Goal: Information Seeking & Learning: Learn about a topic

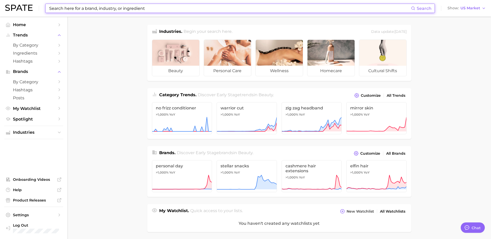
click at [81, 7] on input at bounding box center [230, 8] width 362 height 9
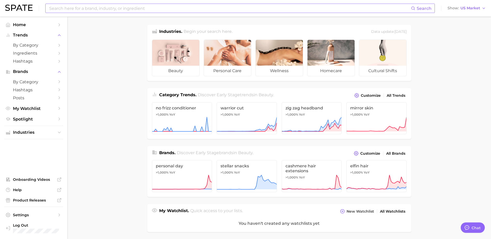
click at [135, 10] on input at bounding box center [230, 8] width 362 height 9
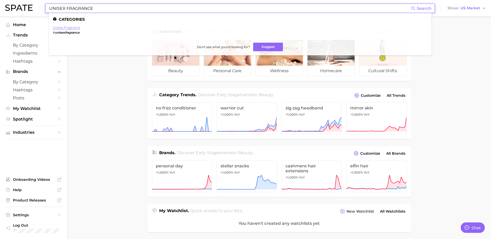
type input "UNISEX FRAGRANCE"
click at [71, 29] on link "unisex fragrance" at bounding box center [66, 28] width 27 height 4
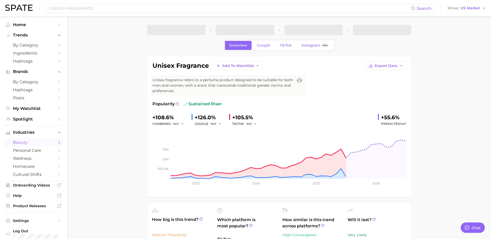
type textarea "x"
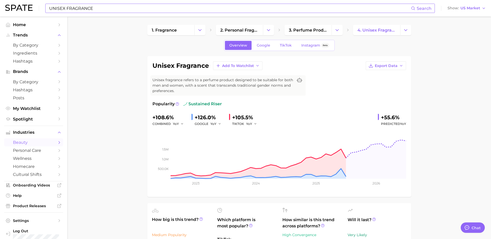
click at [116, 9] on input "UNISEX FRAGRANCE" at bounding box center [230, 8] width 362 height 9
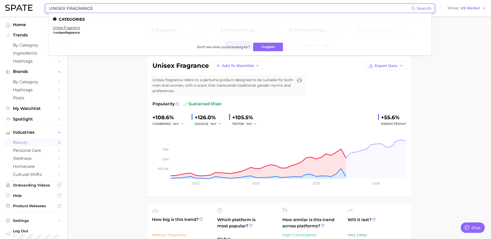
click at [116, 9] on input "UNISEX FRAGRANCE" at bounding box center [230, 8] width 362 height 9
click at [113, 11] on input "UNISEX FRAGRANCE" at bounding box center [230, 8] width 362 height 9
click at [112, 11] on input "UNISEX FRAGRANCE" at bounding box center [230, 8] width 362 height 9
click at [113, 12] on input "UNISEX FRAGRANCE" at bounding box center [230, 8] width 362 height 9
click at [114, 13] on ul "Categories unisex fragrance # unisexfragrance Don't see what you're looking for…" at bounding box center [240, 34] width 383 height 42
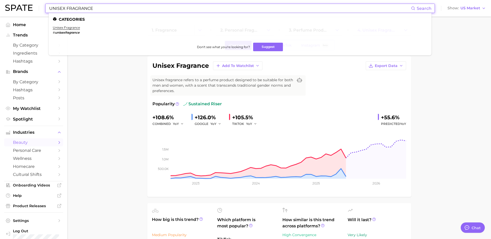
drag, startPoint x: 103, startPoint y: 10, endPoint x: 18, endPoint y: 1, distance: 86.3
click at [18, 1] on div "UNISEX FRAGRANCE Search Categories unisex fragrance # unisexfragrance Don't see…" at bounding box center [245, 8] width 480 height 17
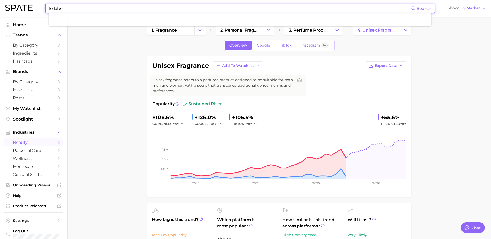
type input "le labo"
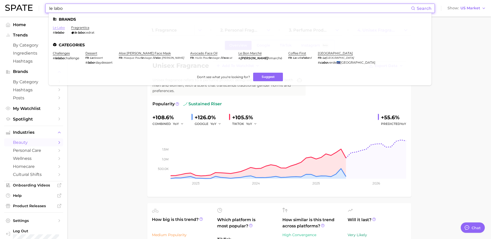
click at [58, 27] on link "le labo" at bounding box center [59, 28] width 12 height 4
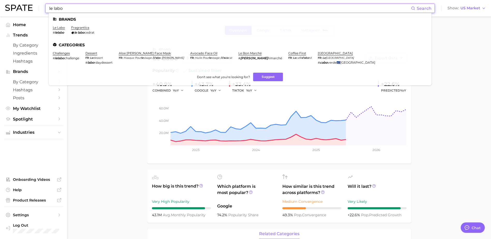
click at [116, 10] on input "le labo" at bounding box center [230, 8] width 362 height 9
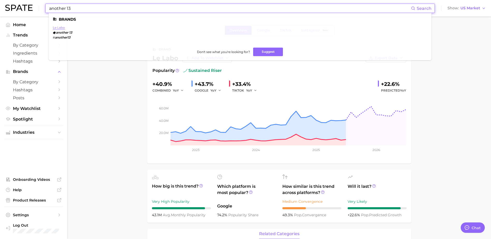
type input "another 13"
click at [59, 29] on link "le labo" at bounding box center [59, 28] width 12 height 4
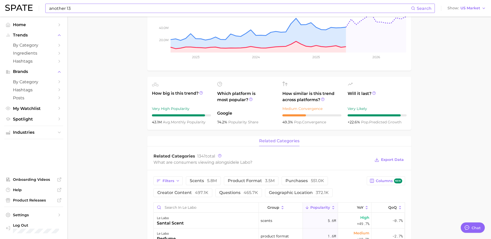
click at [318, 207] on span "Popularity" at bounding box center [320, 207] width 20 height 4
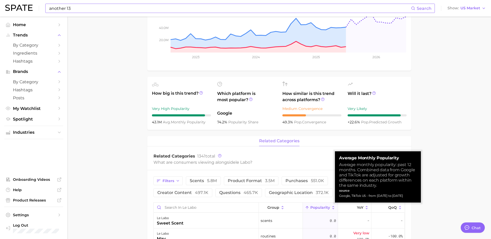
click at [317, 207] on span "Popularity" at bounding box center [320, 207] width 20 height 4
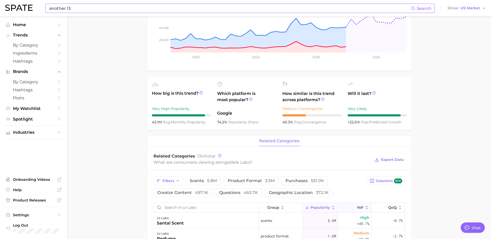
click at [357, 207] on span "YoY" at bounding box center [360, 207] width 6 height 4
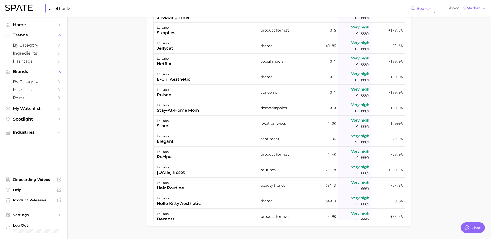
scroll to position [327, 0]
